Goal: Find specific page/section: Find specific page/section

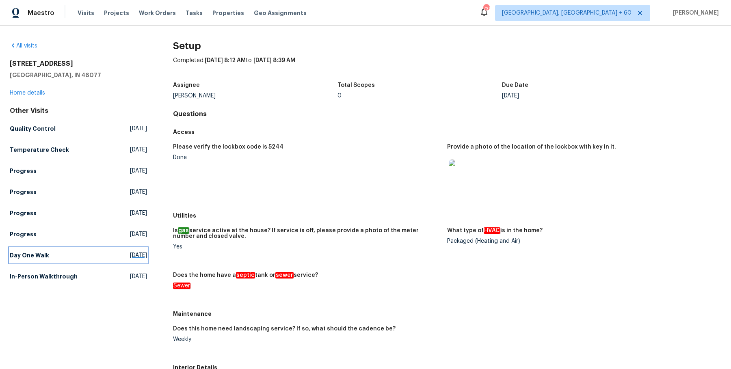
click at [32, 251] on h5 "Day One Walk" at bounding box center [29, 255] width 39 height 8
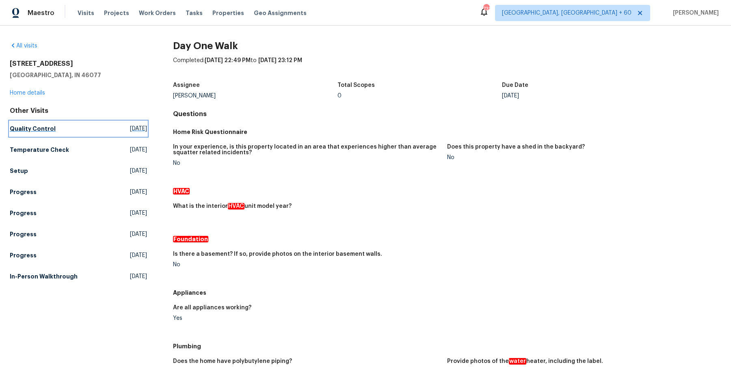
click at [49, 133] on link "Quality Control [DATE]" at bounding box center [78, 128] width 137 height 15
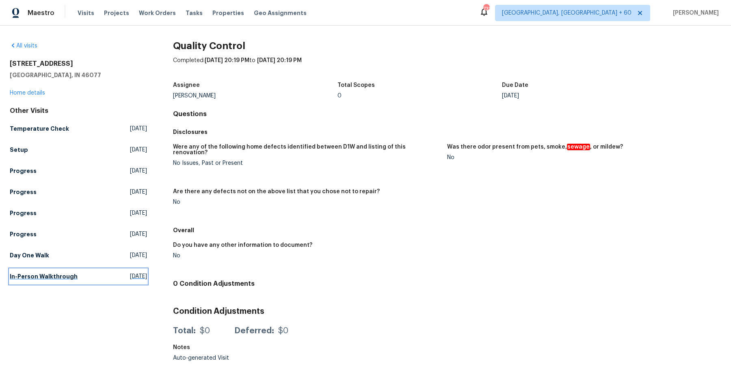
click at [32, 278] on h5 "In-Person Walkthrough" at bounding box center [44, 277] width 68 height 8
